Goal: Feedback & Contribution: Leave review/rating

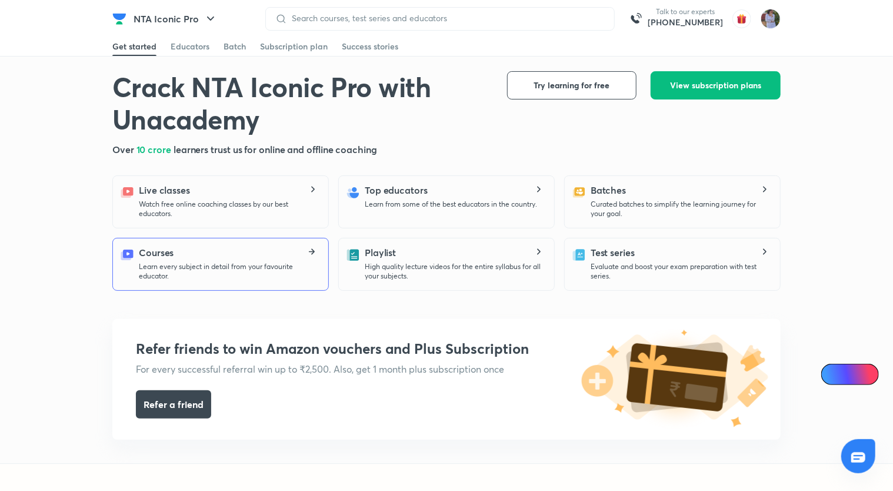
click at [272, 264] on p "Learn every subject in detail from your favourite educator." at bounding box center [229, 271] width 180 height 19
click at [295, 262] on p "Learn every subject in detail from your favourite educator." at bounding box center [229, 271] width 180 height 19
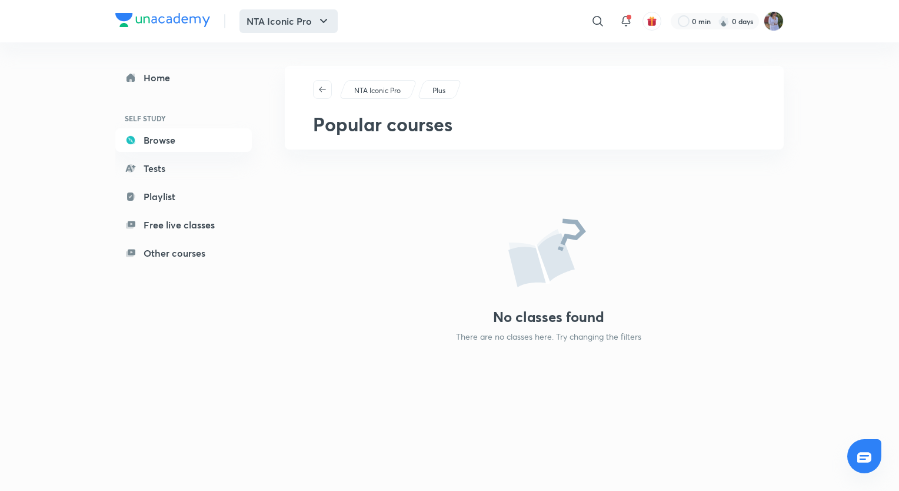
click at [307, 23] on button "NTA Iconic Pro" at bounding box center [289, 21] width 98 height 24
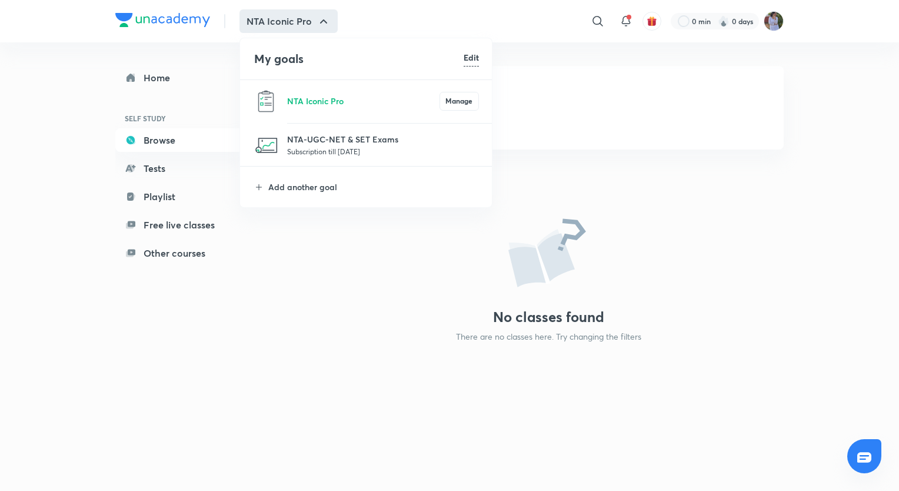
click at [545, 72] on div at bounding box center [449, 245] width 899 height 491
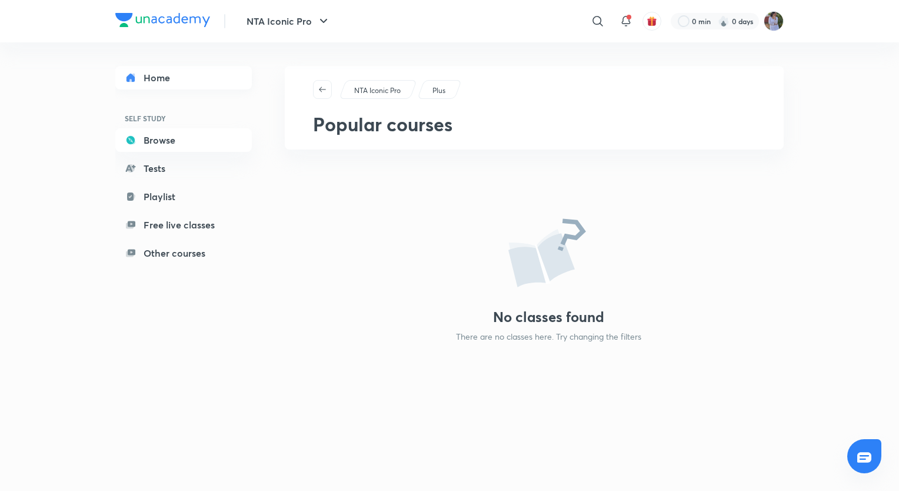
click at [200, 72] on link "Home" at bounding box center [183, 78] width 137 height 24
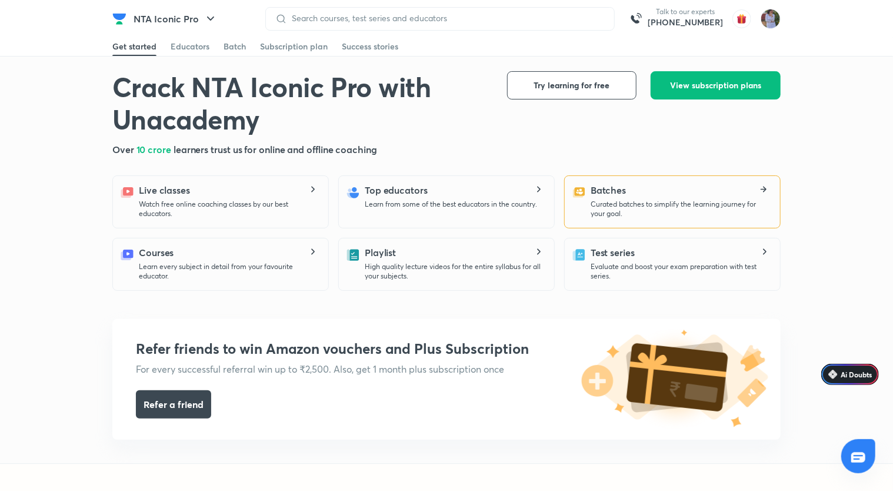
click at [597, 184] on h5 "Batches" at bounding box center [608, 190] width 35 height 14
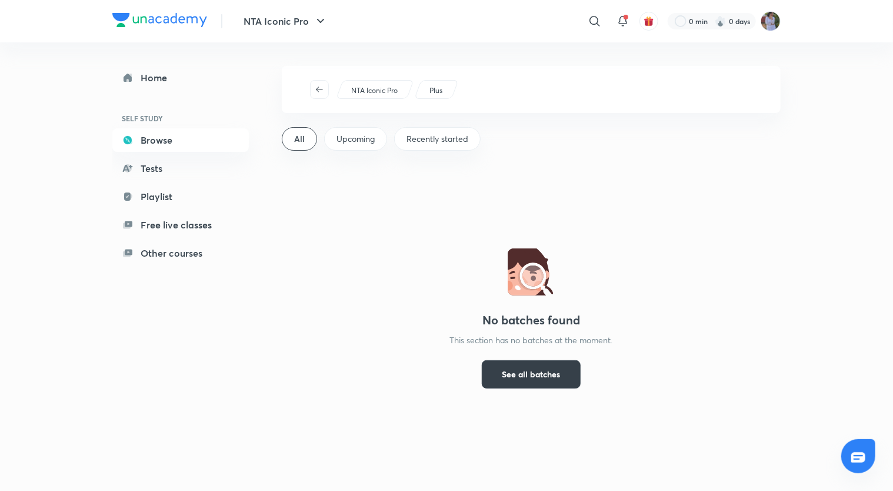
click at [533, 374] on span "See all batches" at bounding box center [532, 374] width 58 height 12
click at [320, 84] on button "button" at bounding box center [319, 89] width 19 height 19
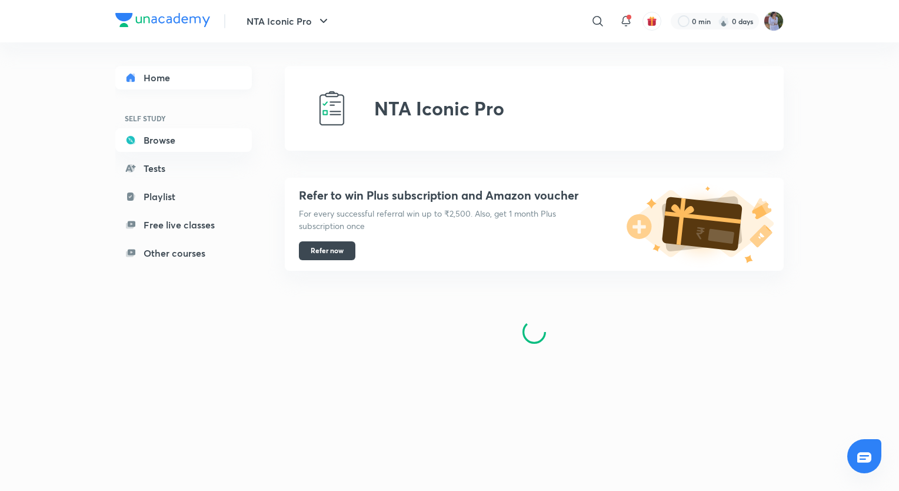
click at [228, 78] on link "Home" at bounding box center [183, 78] width 137 height 24
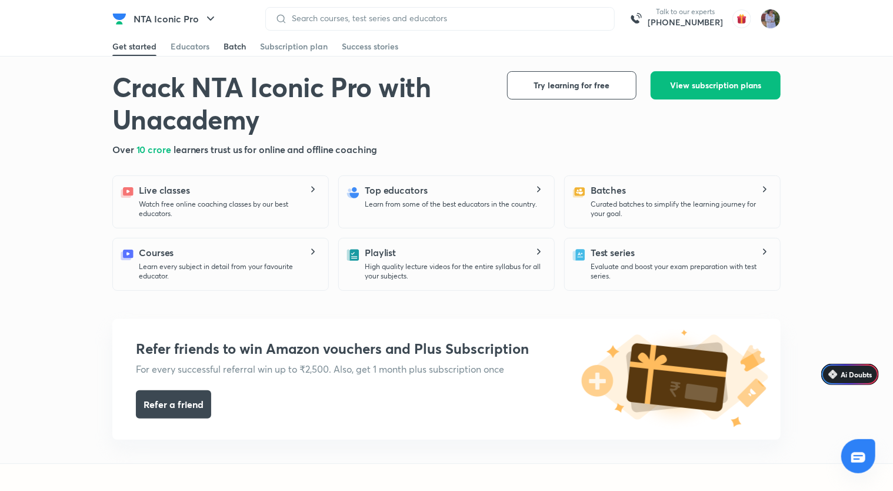
click at [233, 46] on div "Batch" at bounding box center [235, 47] width 22 height 12
click at [185, 46] on div "Educators" at bounding box center [190, 47] width 39 height 12
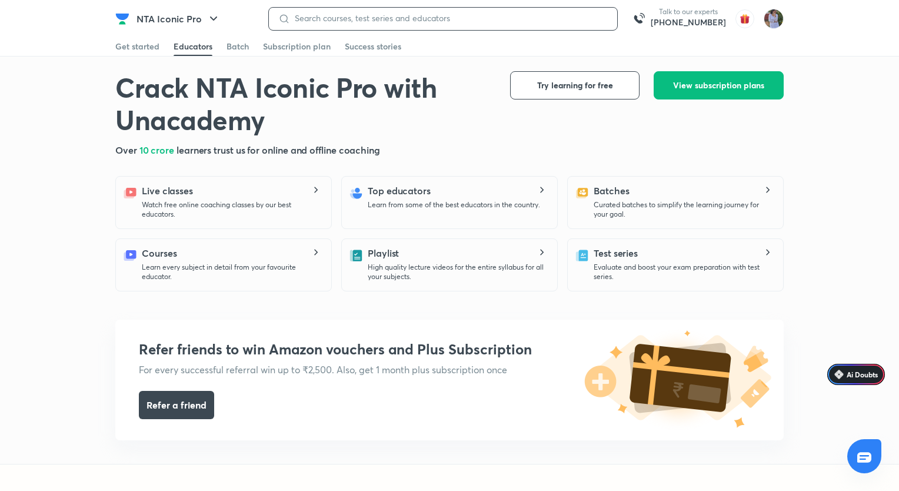
click at [311, 19] on input at bounding box center [449, 18] width 318 height 9
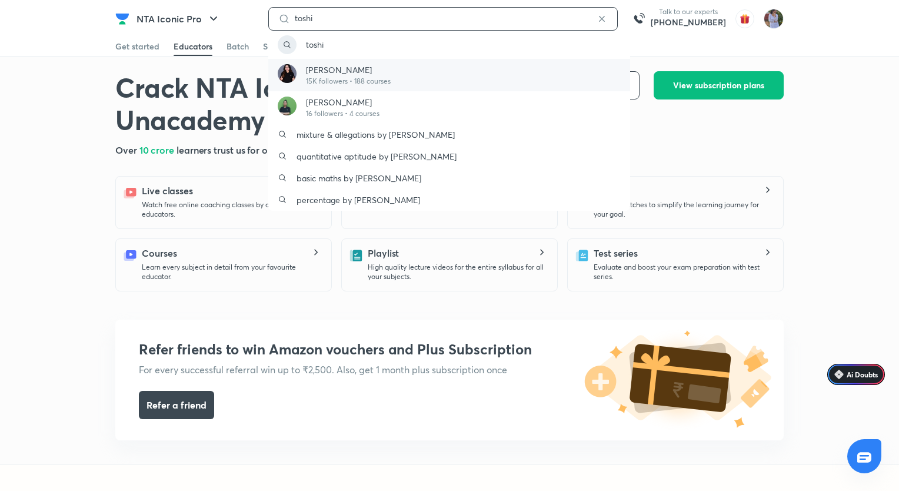
type input "toshi"
click at [351, 74] on p "Toshiba Shukla" at bounding box center [348, 70] width 85 height 12
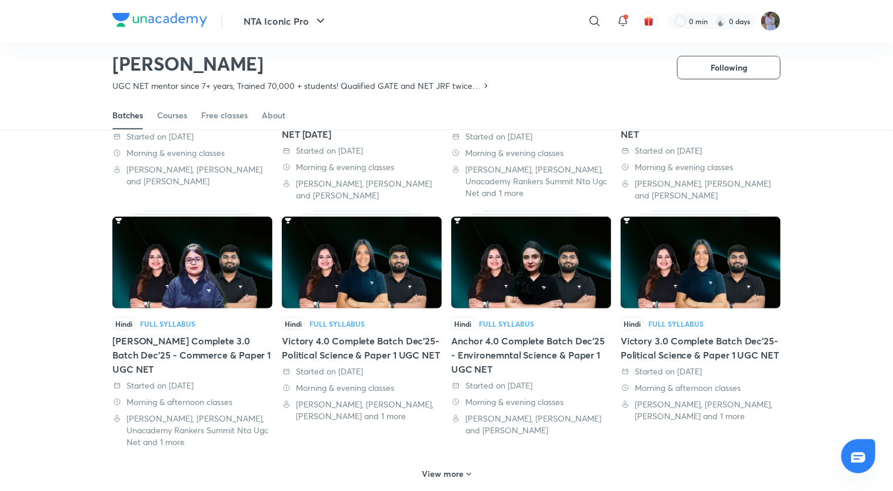
scroll to position [27, 0]
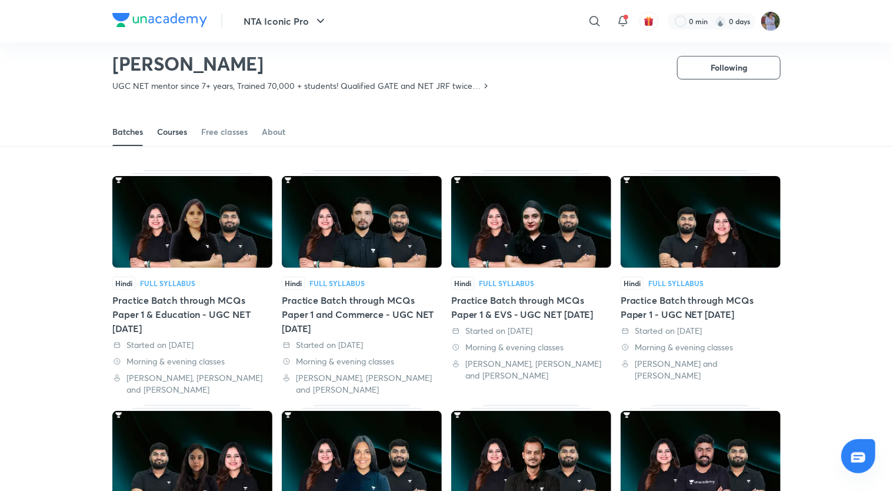
click at [167, 125] on link "Courses" at bounding box center [172, 132] width 30 height 28
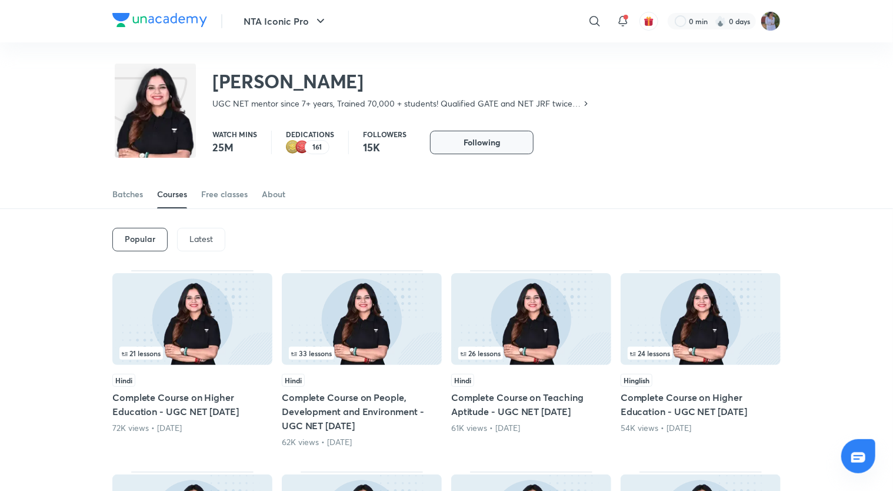
click at [459, 148] on button "Following" at bounding box center [482, 143] width 104 height 24
click at [459, 148] on button "Follow" at bounding box center [482, 143] width 104 height 24
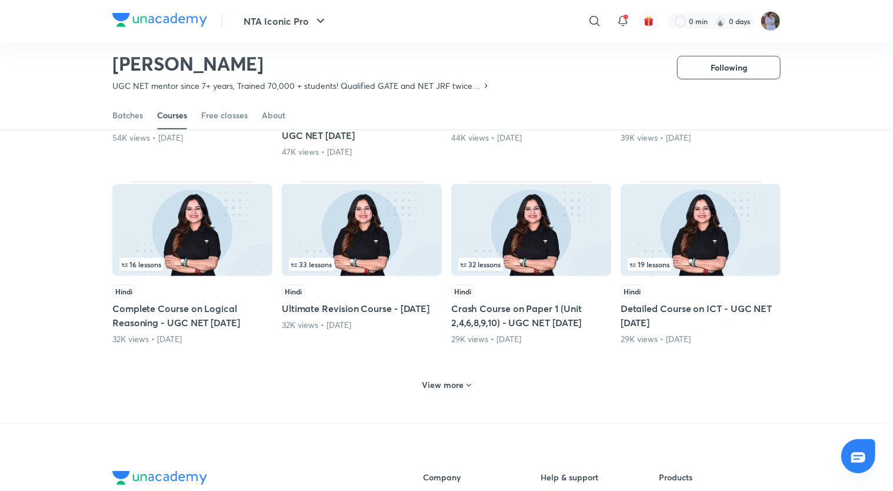
scroll to position [27, 0]
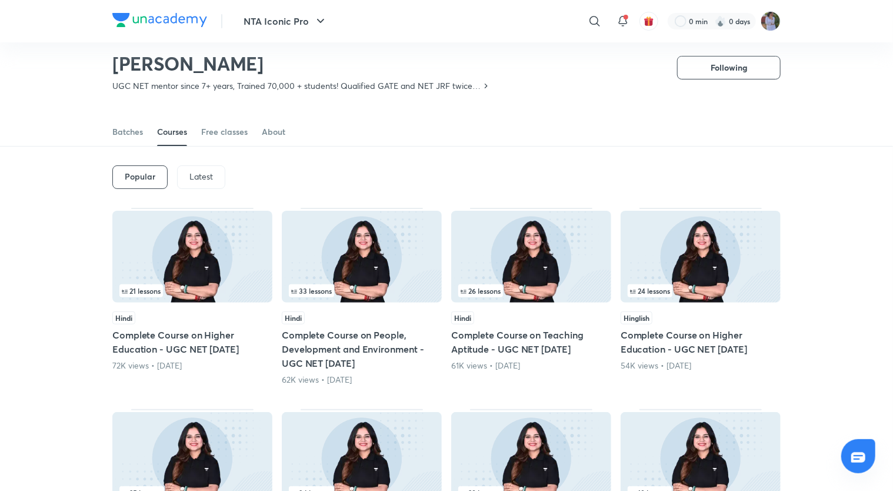
click at [184, 172] on div "Latest" at bounding box center [201, 177] width 48 height 24
click at [184, 172] on div "Latest" at bounding box center [200, 177] width 49 height 24
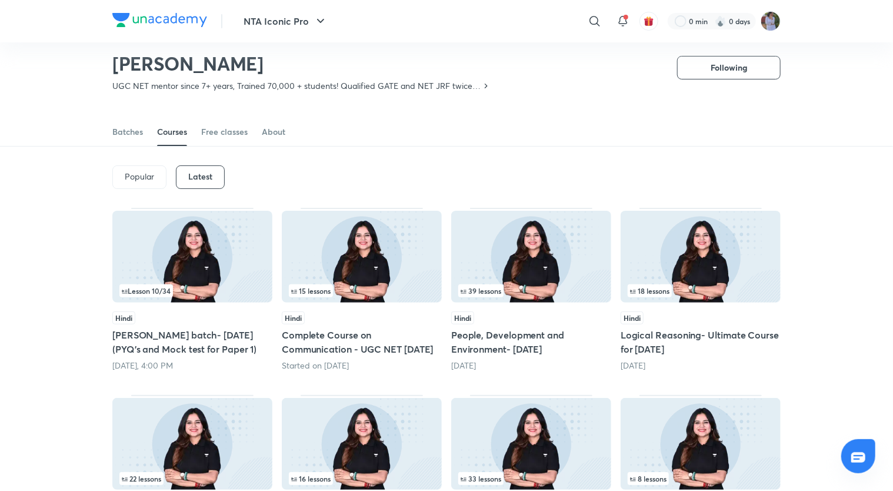
drag, startPoint x: 184, startPoint y: 172, endPoint x: 111, endPoint y: 132, distance: 84.0
click at [111, 132] on div "Batches Courses Free classes About" at bounding box center [446, 119] width 893 height 55
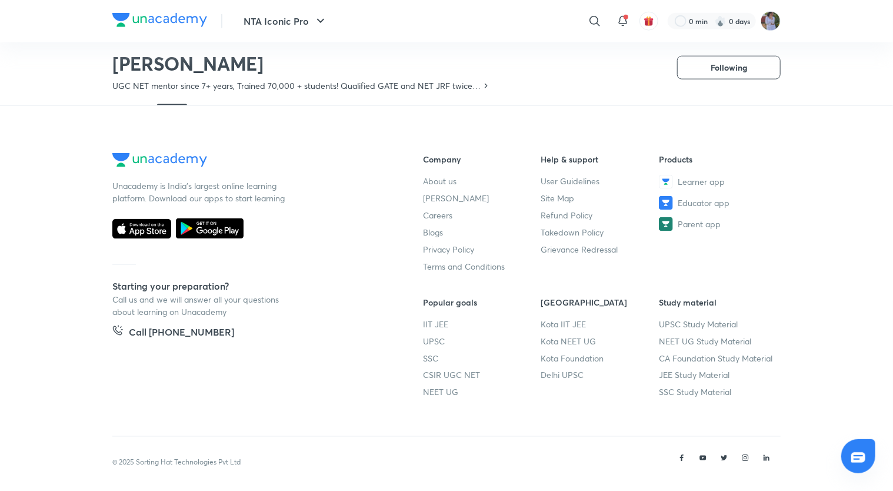
scroll to position [765, 0]
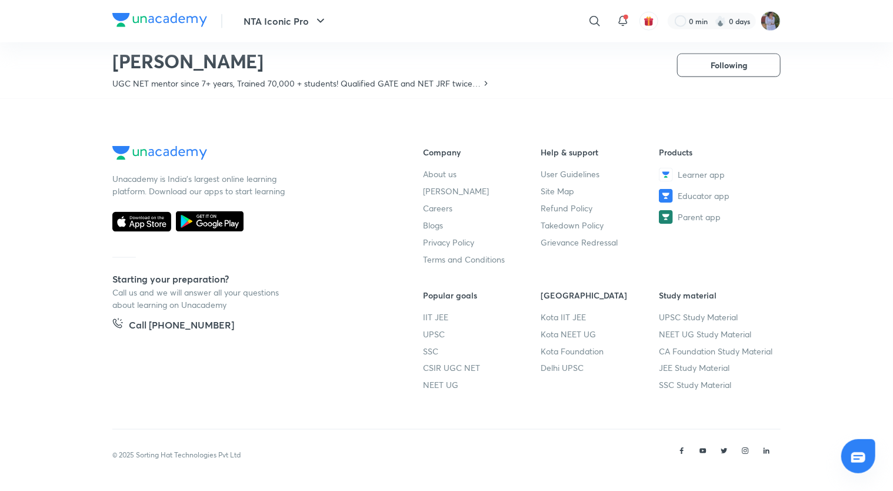
click at [16, 374] on footer "Unacademy is India’s largest online learning platform. Download our apps to sta…" at bounding box center [446, 295] width 893 height 392
drag, startPoint x: 193, startPoint y: 168, endPoint x: 403, endPoint y: 166, distance: 210.1
click at [403, 166] on div "Unacademy is India’s largest online learning platform. Download our apps to sta…" at bounding box center [446, 280] width 669 height 269
click at [892, 101] on footer "Unacademy is India’s largest online learning platform. Download our apps to sta…" at bounding box center [446, 295] width 893 height 392
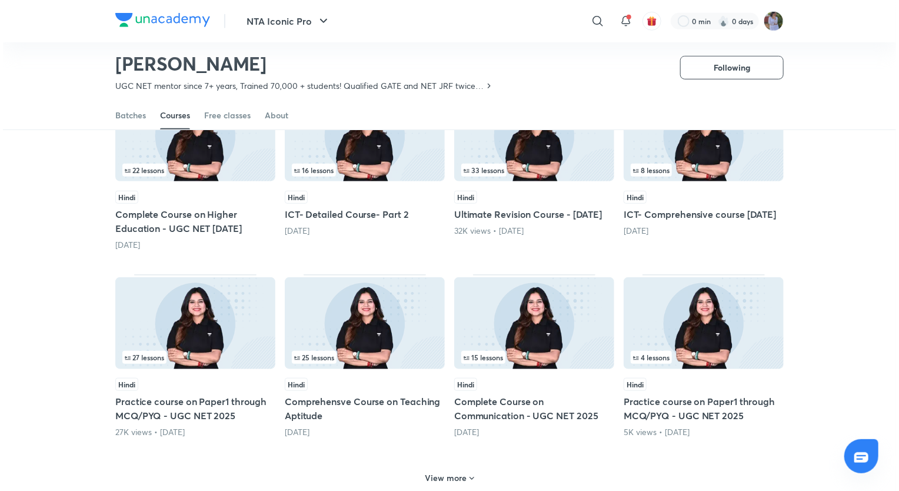
scroll to position [0, 0]
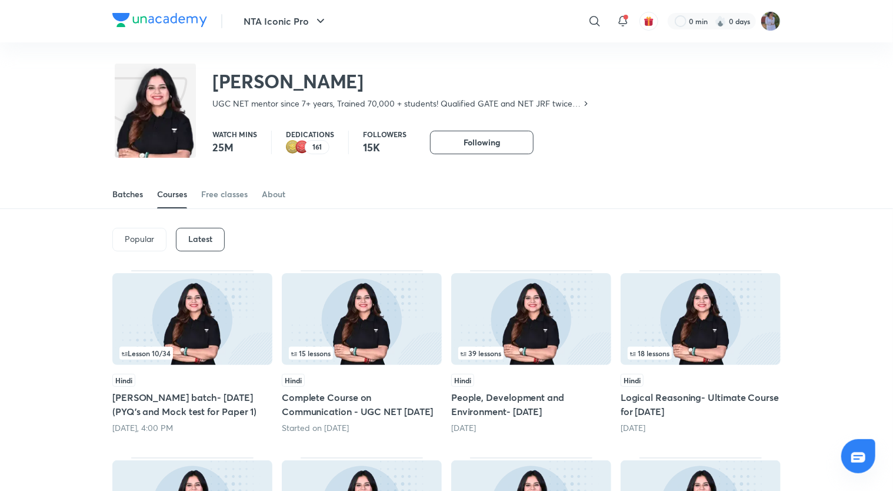
click at [136, 199] on div "Batches" at bounding box center [127, 194] width 31 height 12
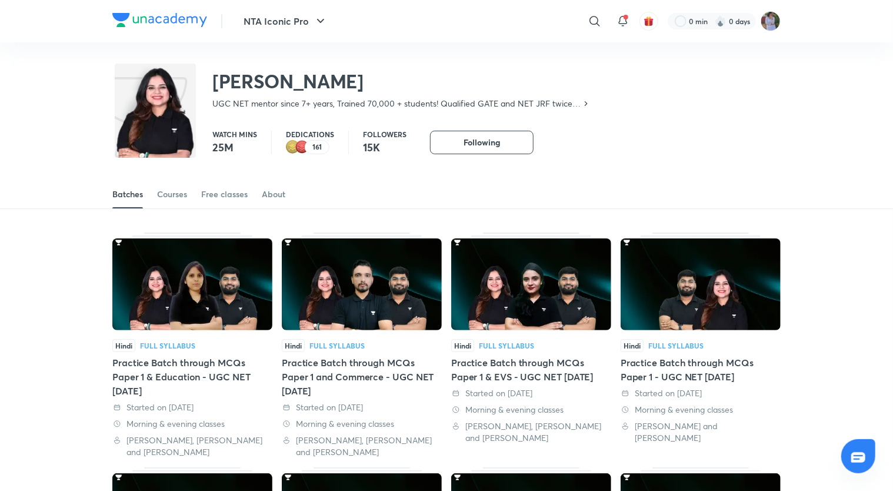
click at [173, 242] on img at bounding box center [192, 284] width 160 height 92
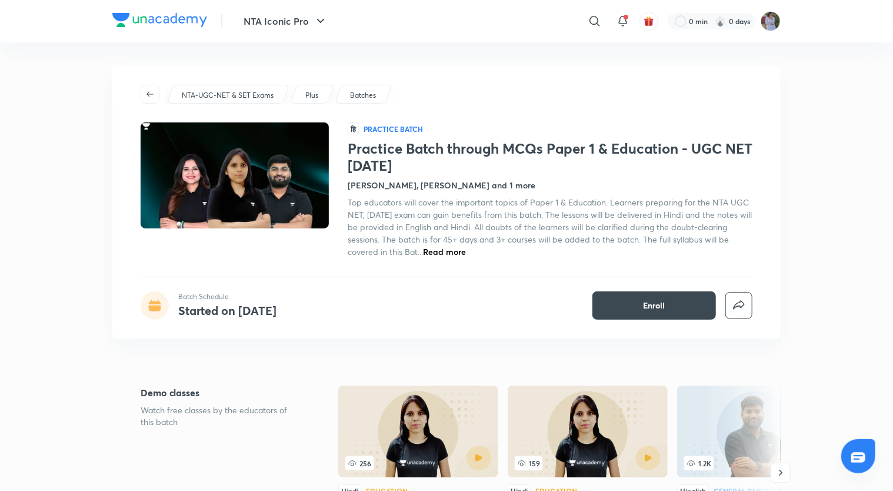
click at [320, 90] on link "Plus" at bounding box center [312, 95] width 17 height 11
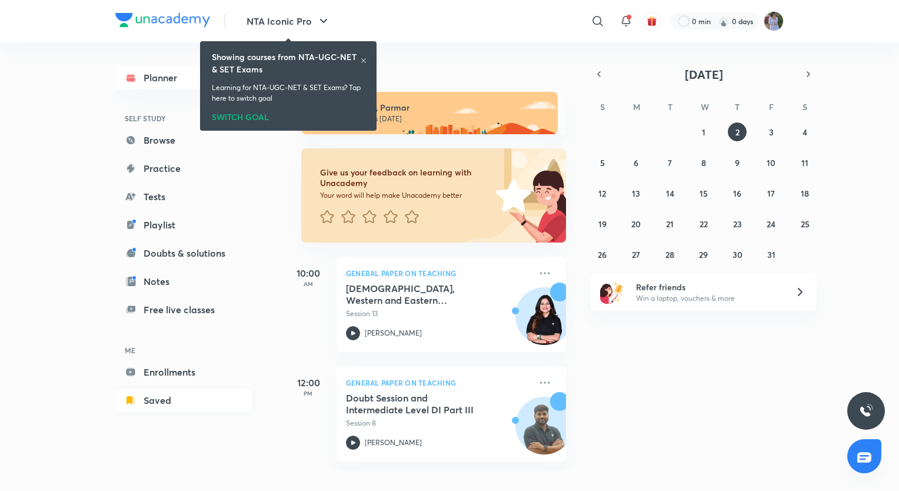
click at [155, 401] on link "Saved" at bounding box center [183, 400] width 137 height 24
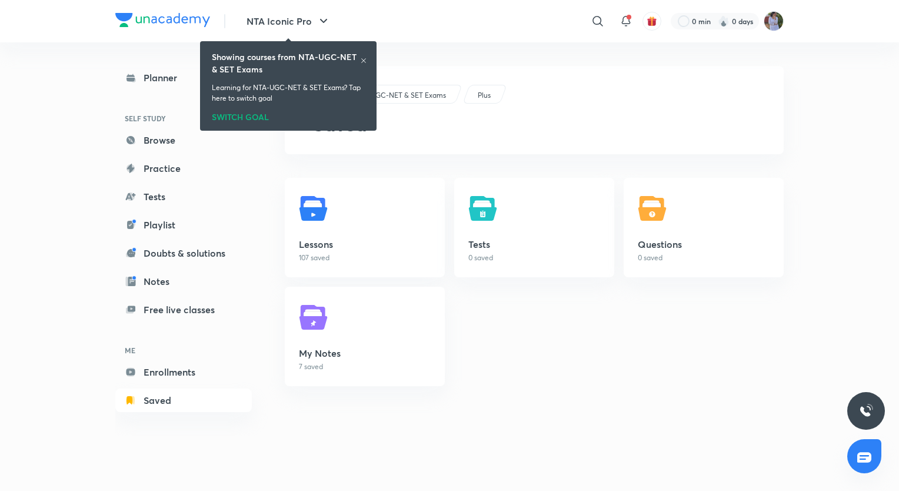
click at [278, 244] on div "Planner SELF STUDY Browse Practice Tests Playlist Doubts & solutions Notes Free…" at bounding box center [449, 238] width 669 height 393
click at [290, 239] on link "Lessons 107 saved" at bounding box center [365, 227] width 160 height 99
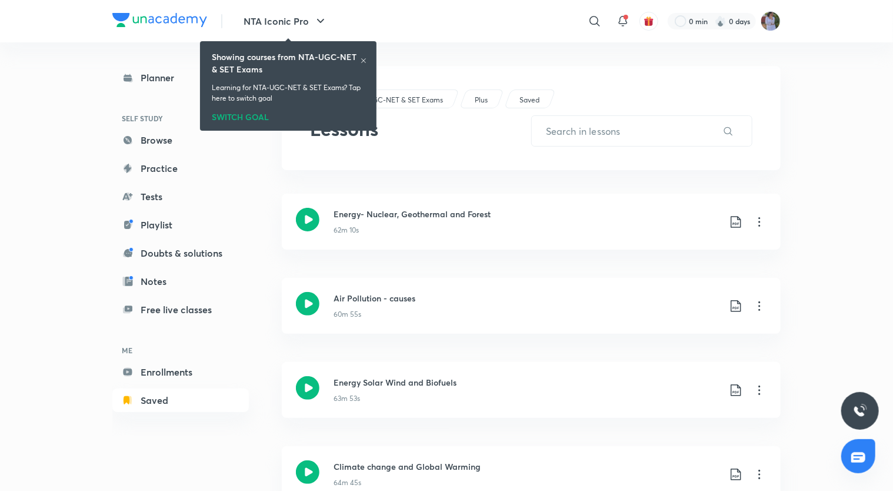
click at [855, 404] on img at bounding box center [860, 411] width 14 height 14
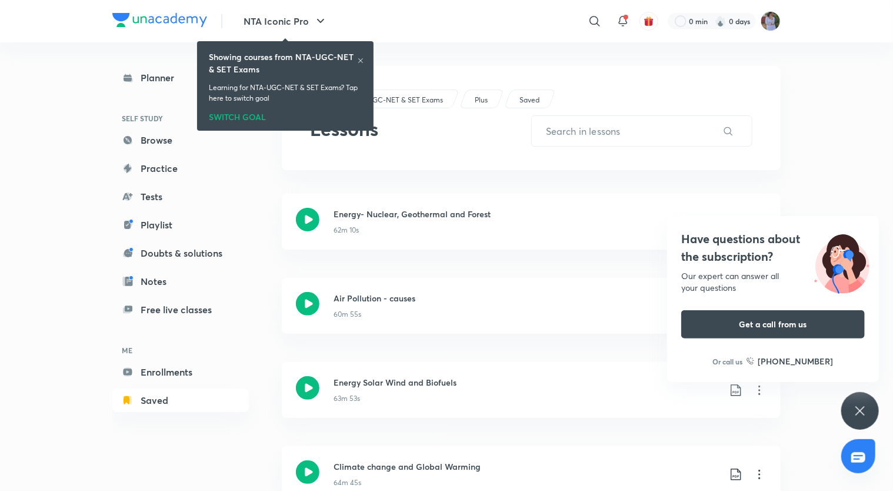
click at [873, 221] on div "Have questions about the subscription? Our expert can answer all your questions…" at bounding box center [773, 299] width 212 height 166
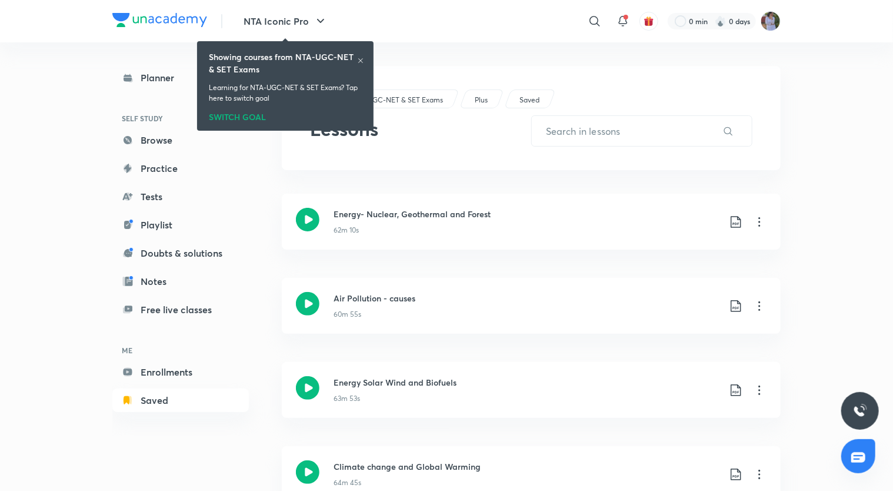
click at [358, 62] on icon at bounding box center [360, 60] width 7 height 7
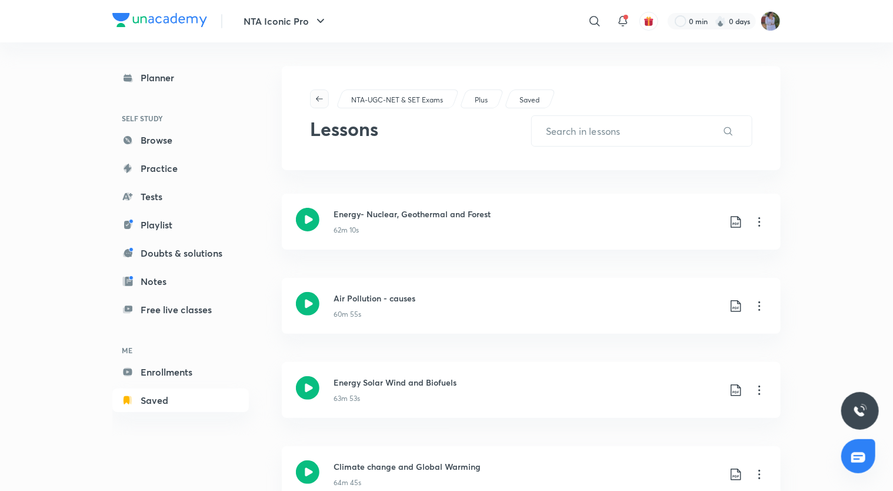
click at [311, 93] on button "button" at bounding box center [319, 98] width 19 height 19
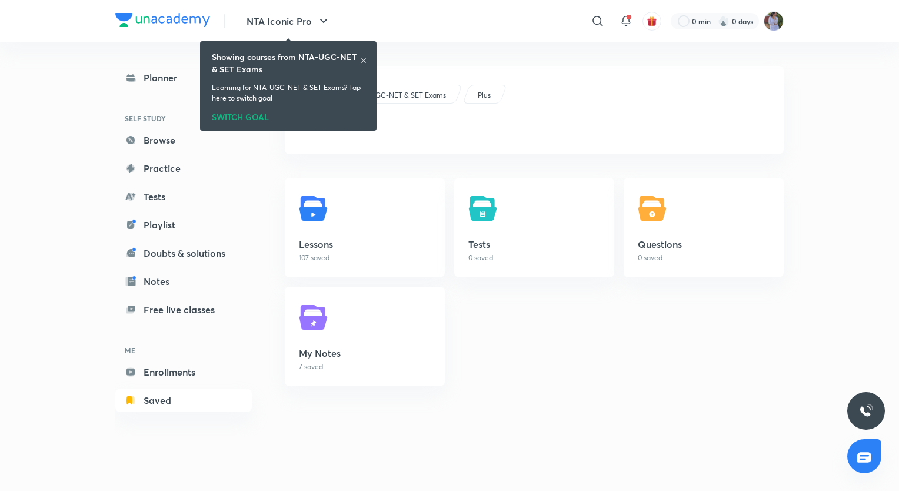
click at [363, 58] on icon at bounding box center [363, 60] width 7 height 7
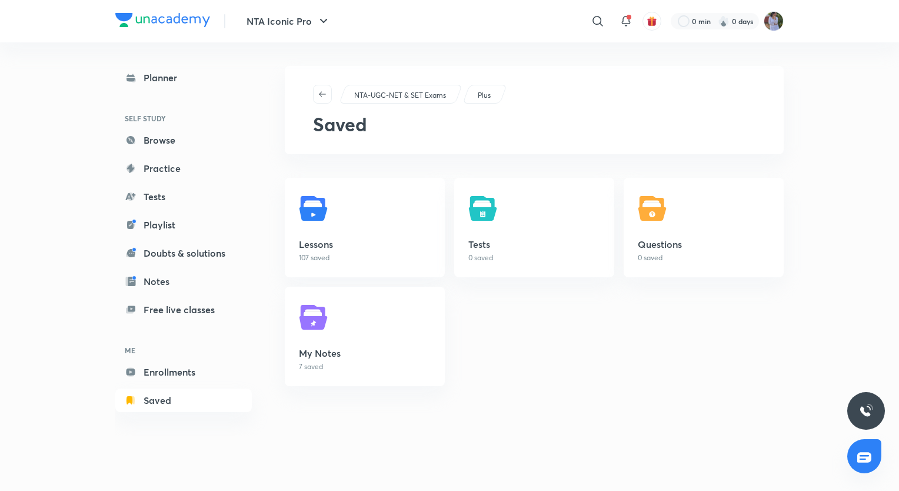
click at [212, 65] on div "Planner SELF STUDY Browse Practice Tests Playlist Doubts & solutions Notes Free…" at bounding box center [195, 238] width 160 height 393
click at [210, 73] on link "Planner" at bounding box center [183, 78] width 137 height 24
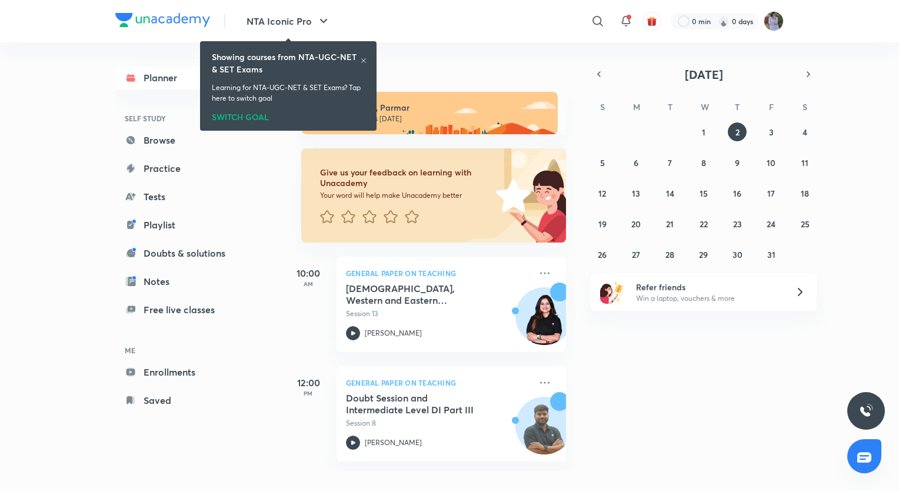
click at [28, 176] on div "NTA Iconic Pro ​ 0 min 0 days Planner SELF STUDY Browse Practice Tests Playlist…" at bounding box center [449, 245] width 899 height 491
click at [222, 112] on div "SWITCH GOAL" at bounding box center [288, 114] width 153 height 13
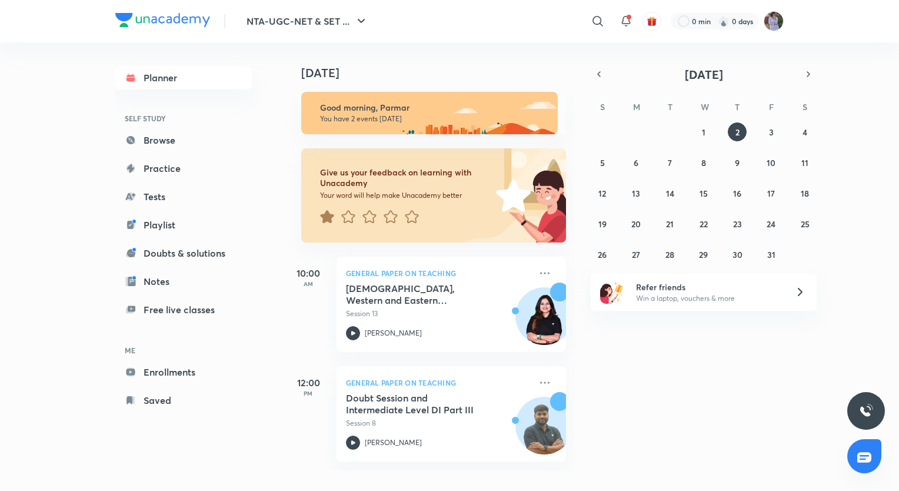
click at [321, 215] on icon at bounding box center [327, 216] width 14 height 13
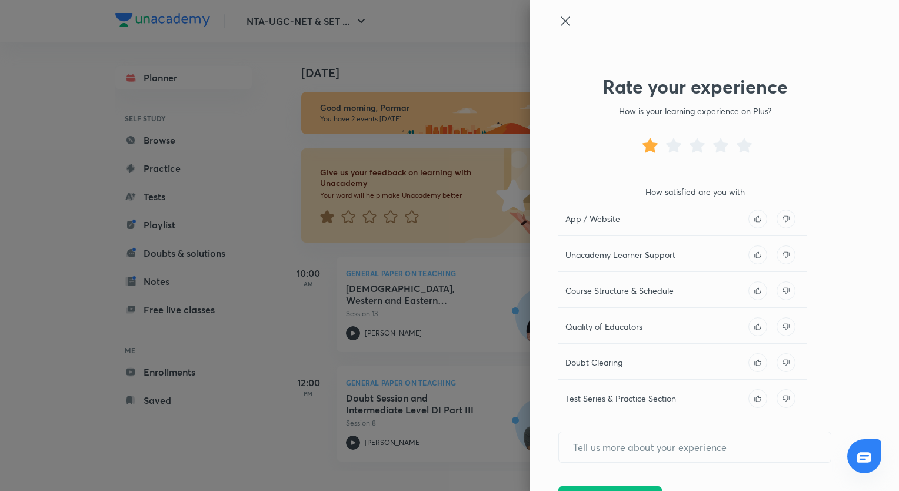
click at [347, 211] on div at bounding box center [449, 245] width 899 height 491
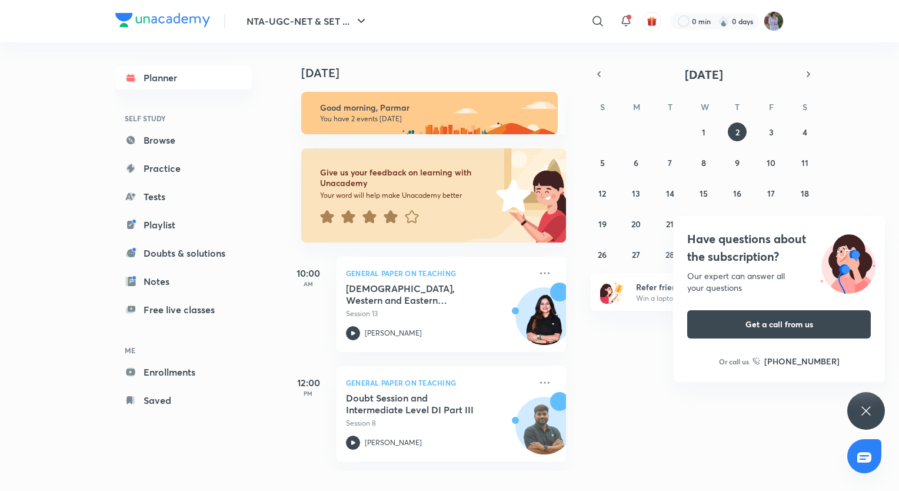
click at [388, 215] on icon at bounding box center [391, 216] width 14 height 13
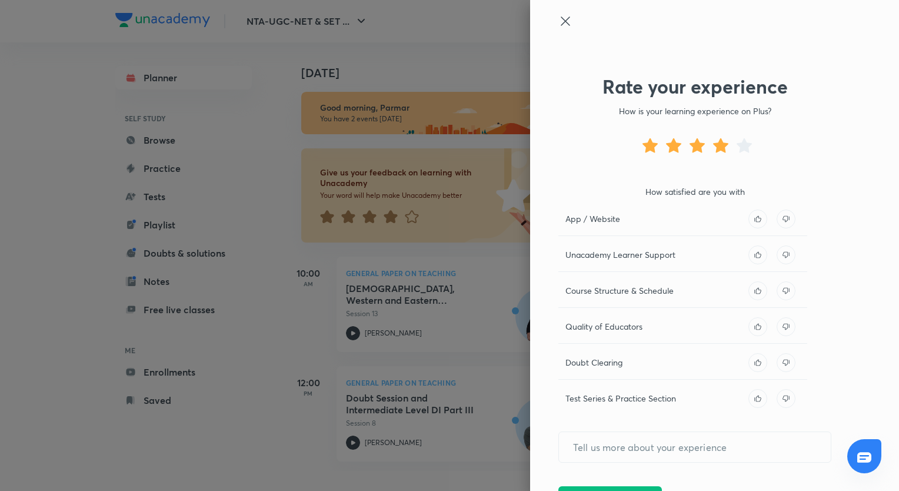
click at [618, 367] on div "Doubt Clearing" at bounding box center [683, 366] width 249 height 26
click at [754, 217] on icon at bounding box center [757, 218] width 6 height 6
click at [749, 253] on icon at bounding box center [758, 254] width 19 height 19
click at [749, 294] on icon at bounding box center [758, 290] width 19 height 19
click at [749, 326] on icon at bounding box center [758, 326] width 19 height 19
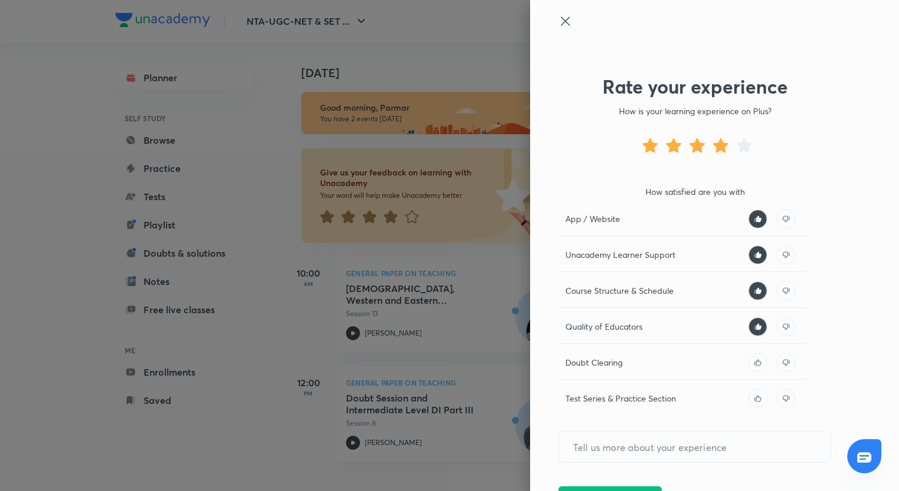
click at [749, 365] on icon at bounding box center [758, 362] width 19 height 19
click at [749, 389] on icon at bounding box center [758, 398] width 19 height 19
click at [683, 440] on input "text" at bounding box center [695, 447] width 272 height 30
type input "lovely experience"
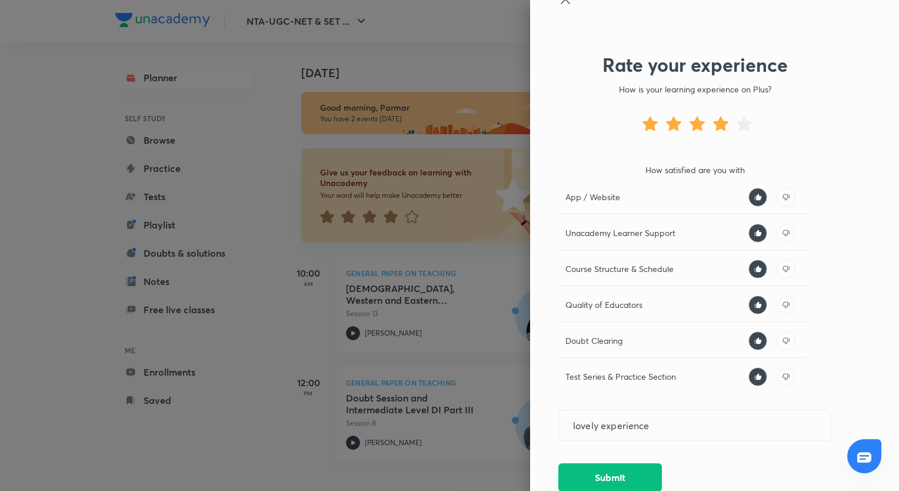
click at [631, 479] on button "Submit" at bounding box center [611, 477] width 104 height 28
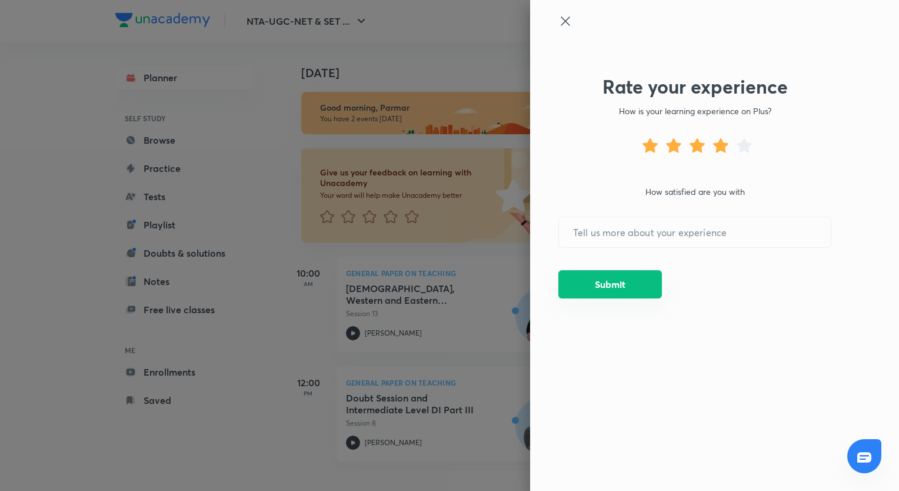
scroll to position [0, 0]
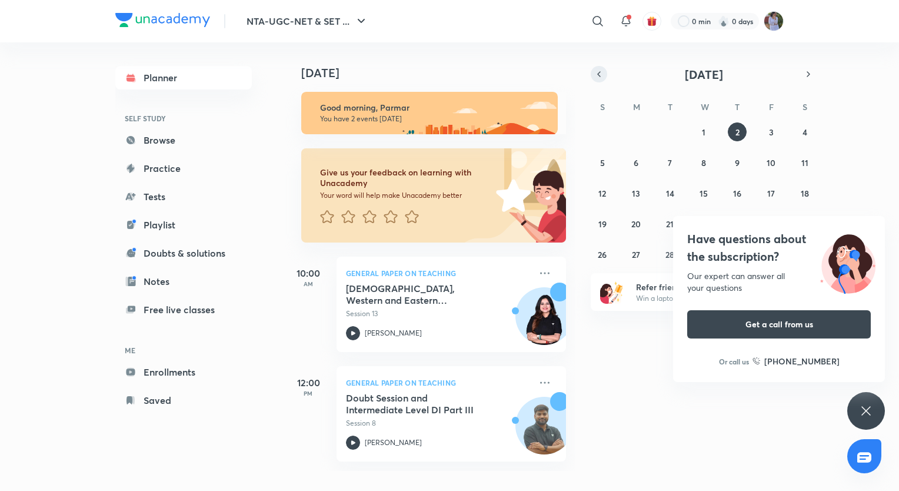
click at [603, 79] on icon "button" at bounding box center [598, 74] width 9 height 11
click at [624, 15] on icon at bounding box center [626, 21] width 14 height 14
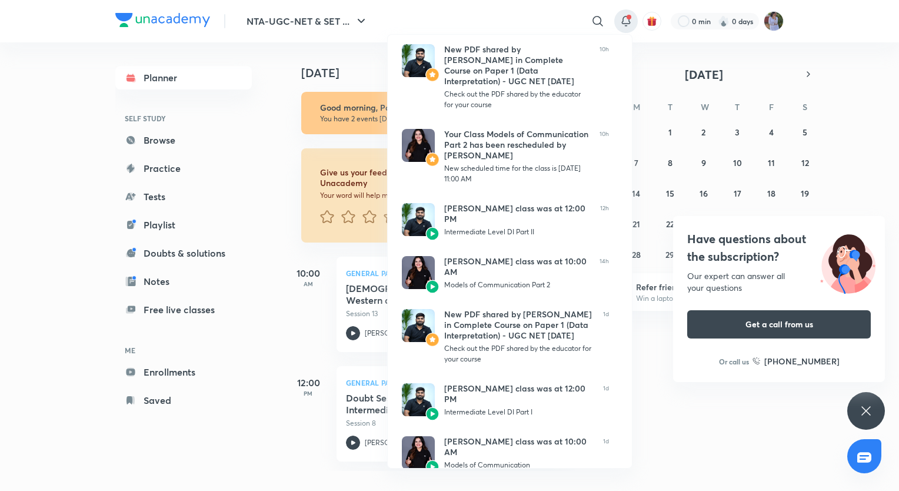
click at [650, 13] on div at bounding box center [449, 245] width 899 height 491
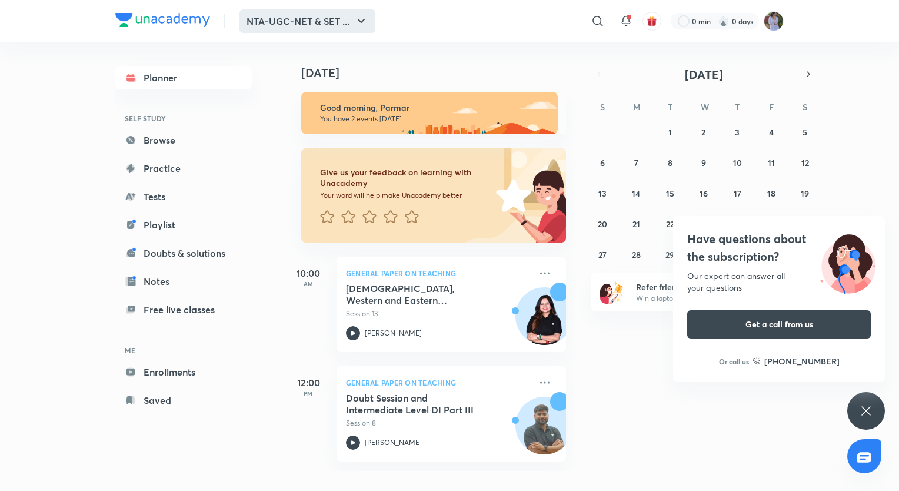
click at [361, 16] on icon "button" at bounding box center [361, 21] width 14 height 14
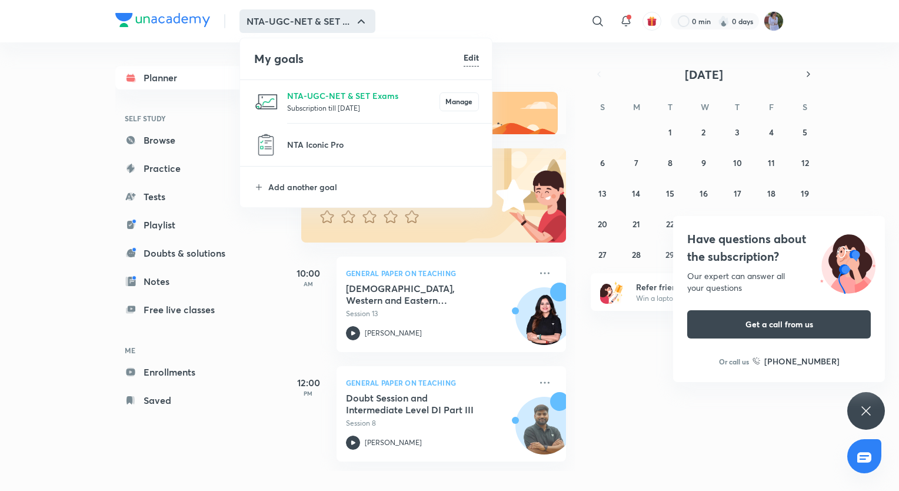
click at [504, 78] on div at bounding box center [449, 245] width 899 height 491
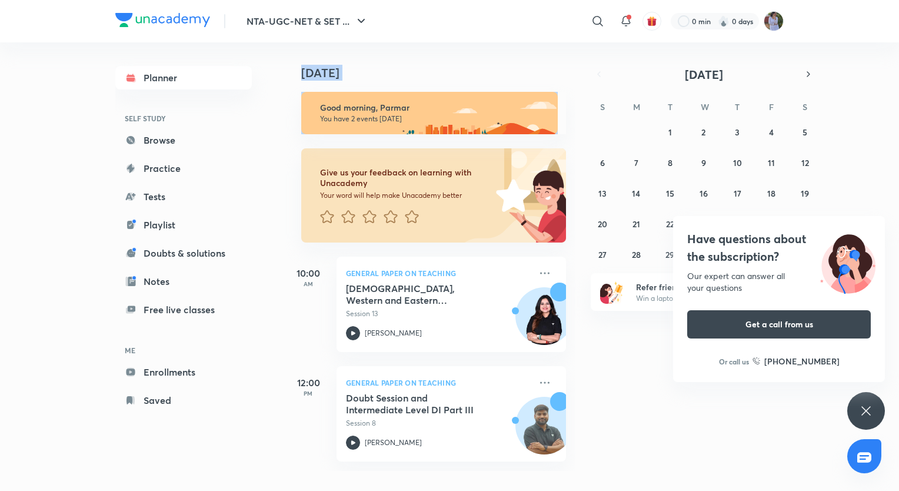
click at [504, 78] on h4 "Today" at bounding box center [439, 73] width 277 height 14
click at [0, 356] on html "NTA-UGC-NET & SET ... ​ 0 min 0 days Planner SELF STUDY Browse Practice Tests P…" at bounding box center [449, 245] width 899 height 491
drag, startPoint x: 0, startPoint y: 356, endPoint x: 268, endPoint y: 314, distance: 271.6
click at [268, 314] on div "NTA-UGC-NET & SET ... ​ 0 min 0 days Planner SELF STUDY Browse Practice Tests P…" at bounding box center [449, 245] width 899 height 491
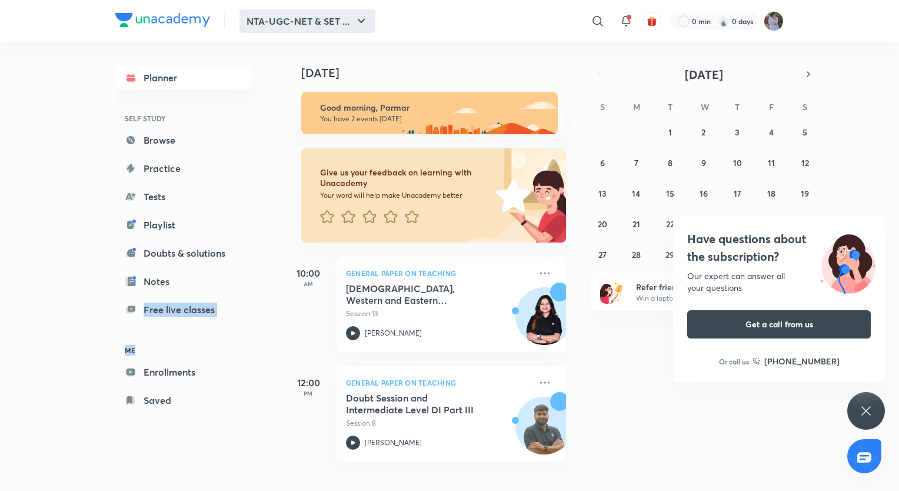
click at [364, 18] on icon "button" at bounding box center [361, 21] width 14 height 14
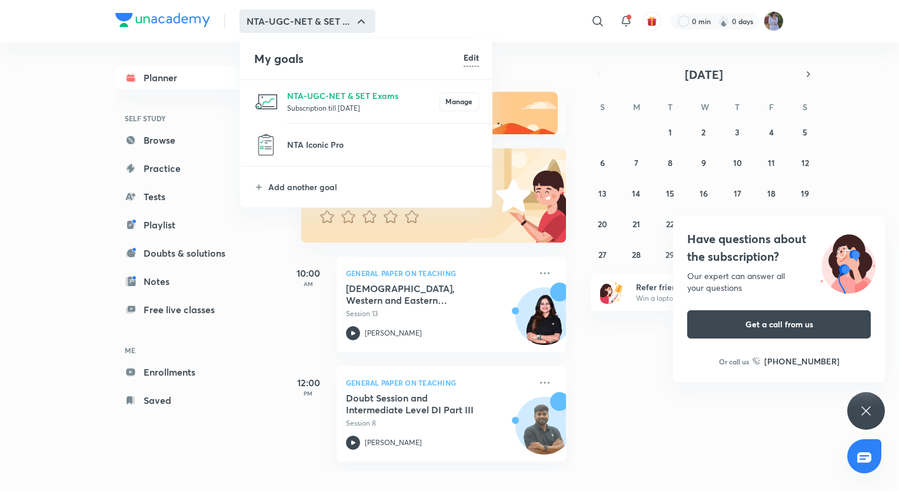
click at [242, 64] on li "My goals Edit" at bounding box center [366, 58] width 253 height 41
click at [214, 77] on div at bounding box center [449, 245] width 899 height 491
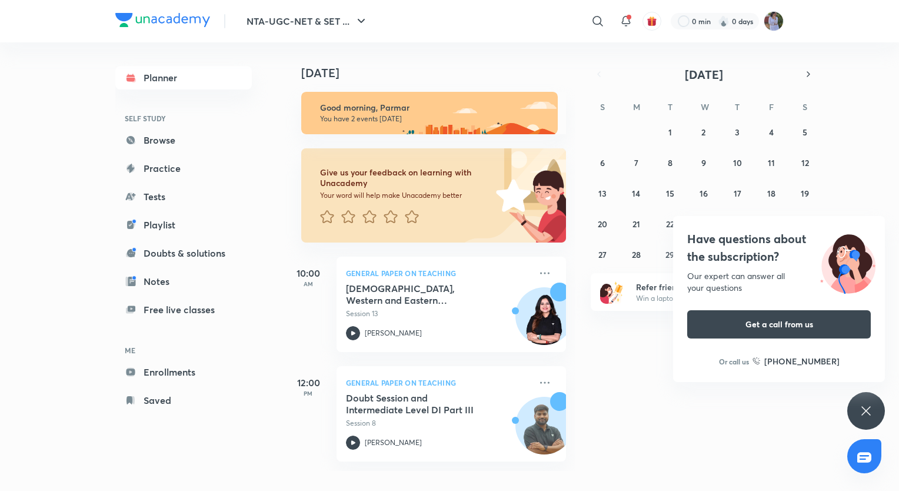
click at [214, 77] on link "Planner" at bounding box center [183, 78] width 137 height 24
click at [212, 99] on div "Planner SELF STUDY Browse Practice Tests Playlist Doubts & solutions Notes Free…" at bounding box center [183, 239] width 137 height 346
drag, startPoint x: 212, startPoint y: 99, endPoint x: 547, endPoint y: -44, distance: 364.7
click at [547, 0] on html "NTA-UGC-NET & SET ... ​ 0 min 0 days Planner SELF STUDY Browse Practice Tests P…" at bounding box center [449, 245] width 899 height 491
